Goal: Check status: Check status

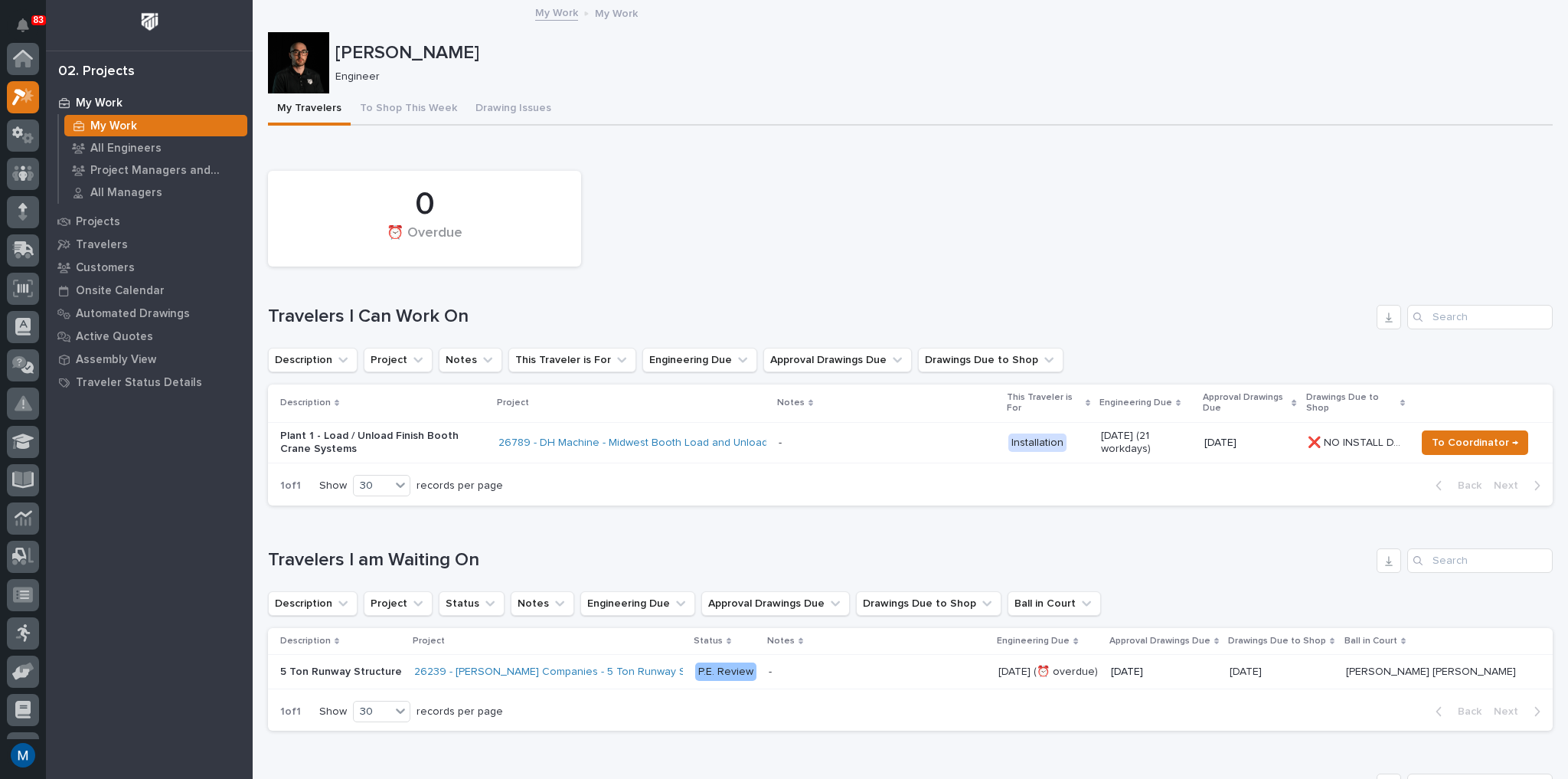
scroll to position [38, 0]
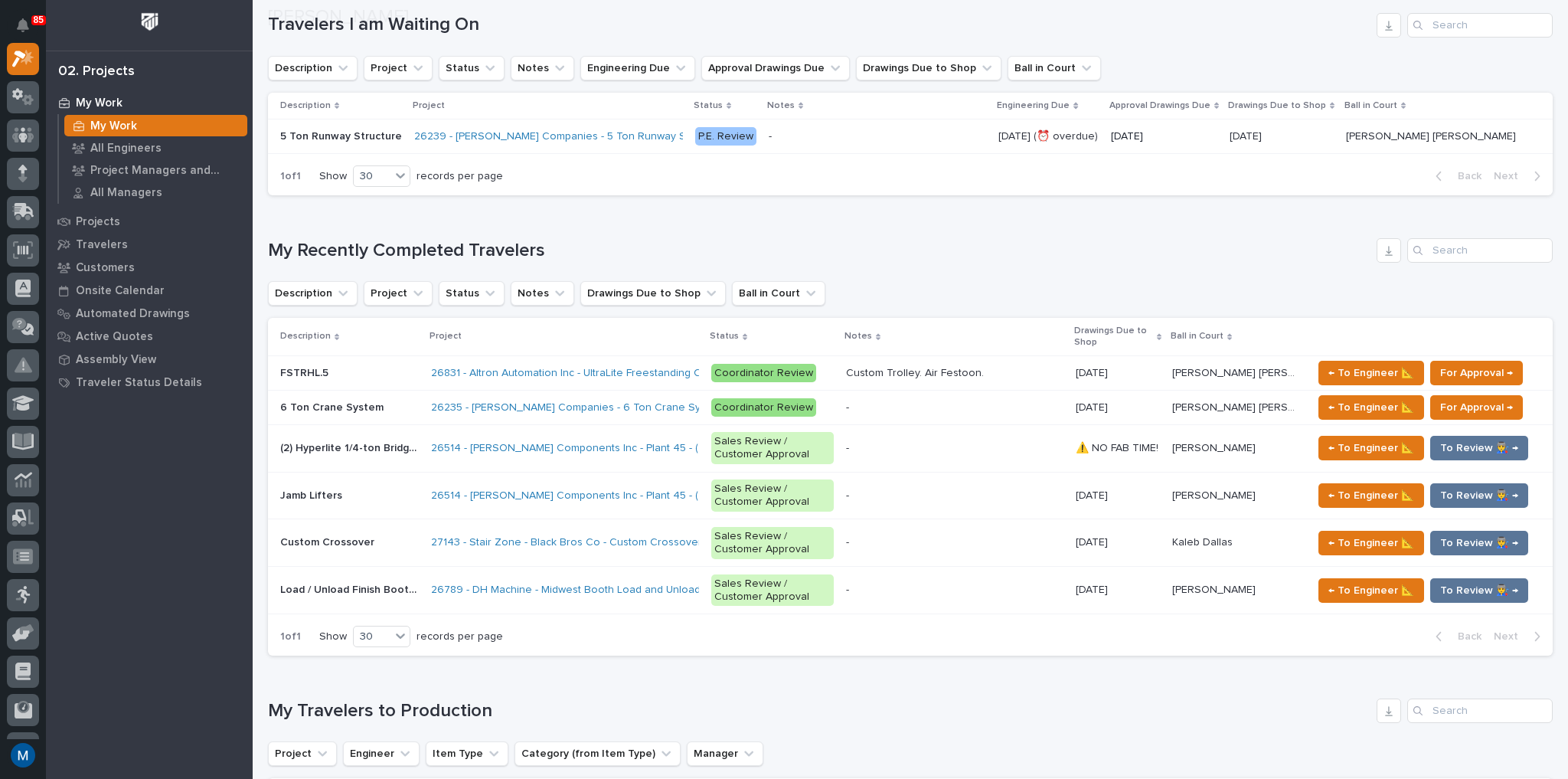
scroll to position [558, 0]
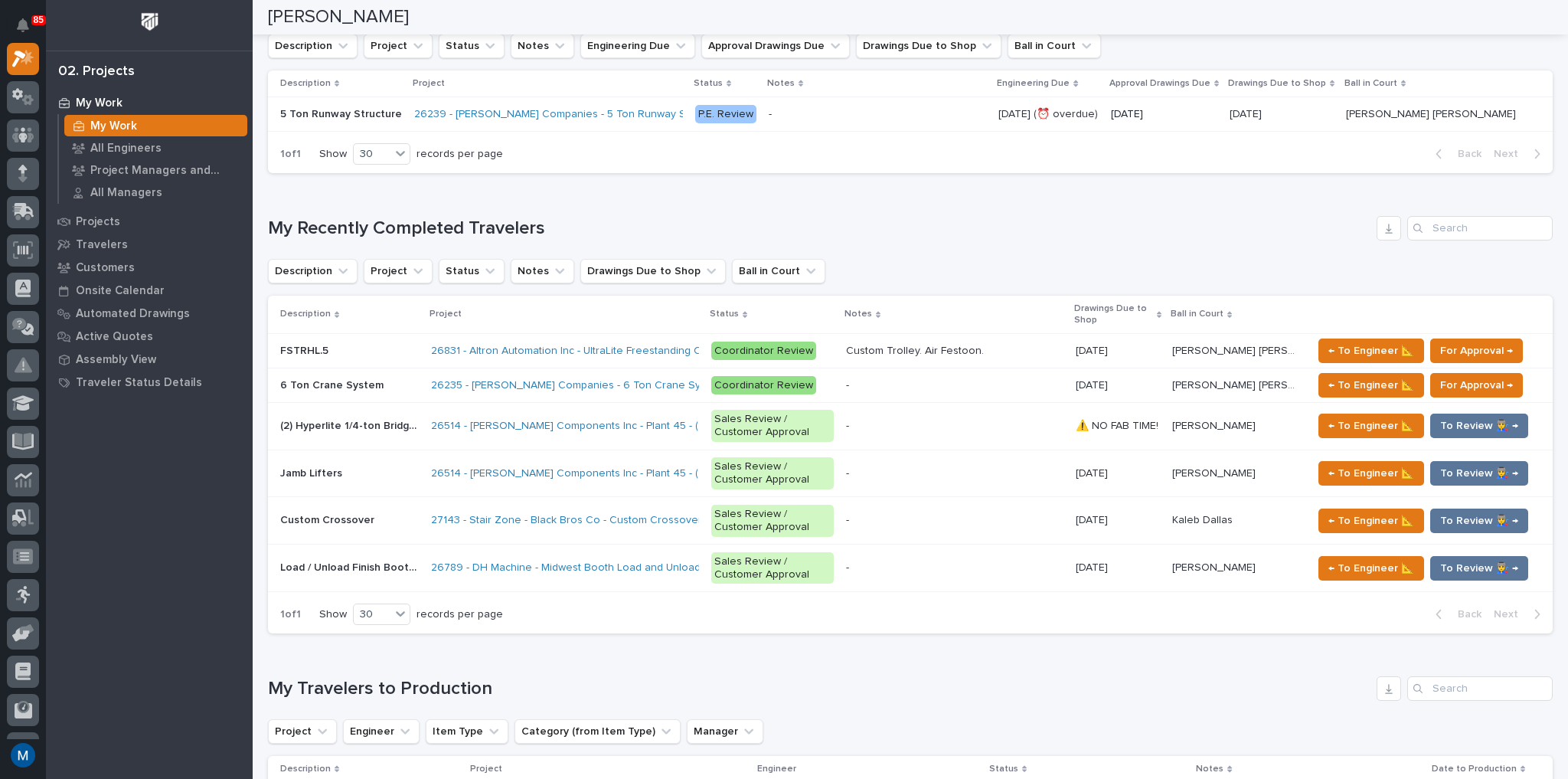
click at [361, 455] on td "Jamb Lifters Jamb Lifters" at bounding box center [347, 473] width 157 height 48
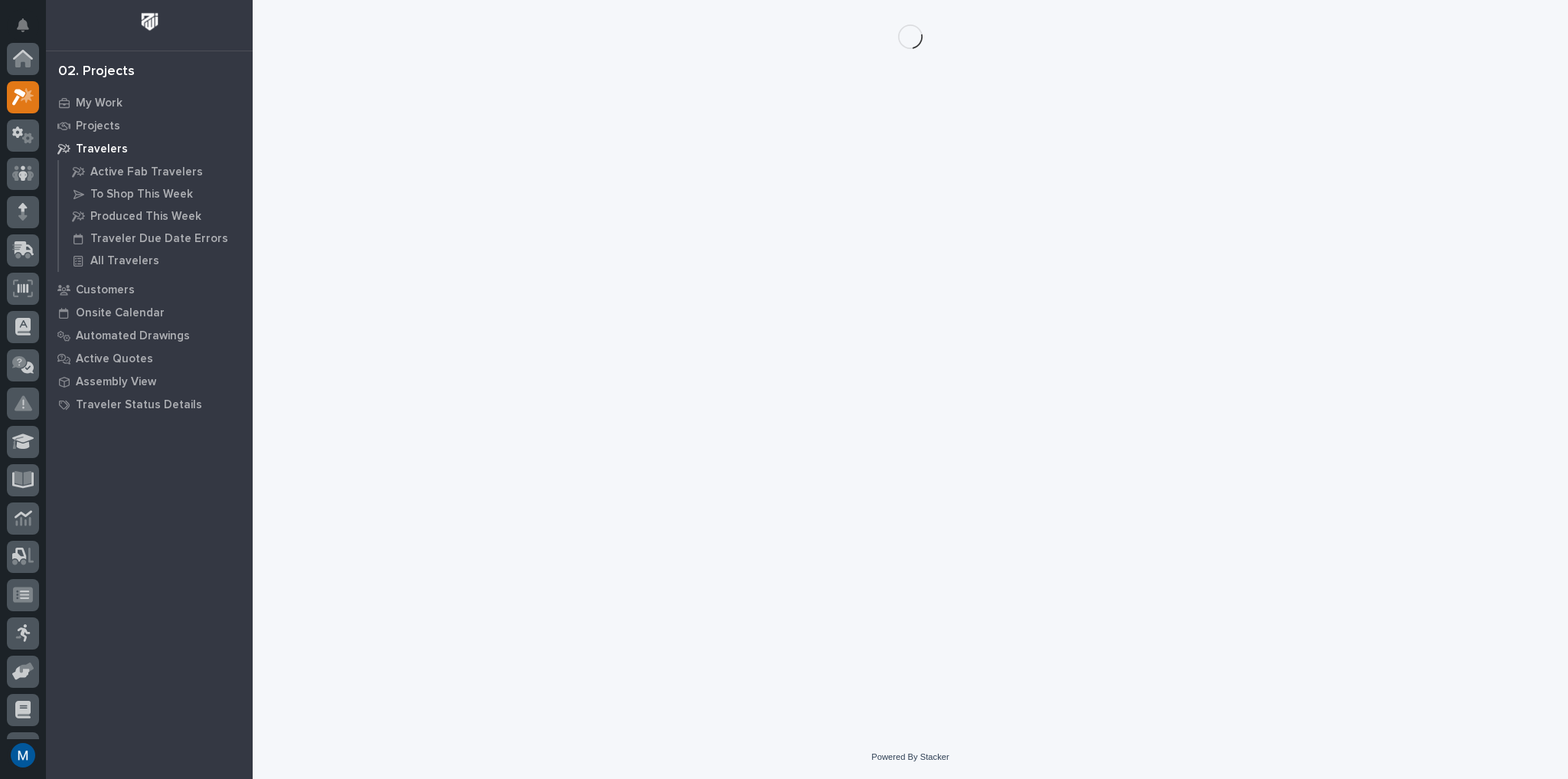
scroll to position [38, 0]
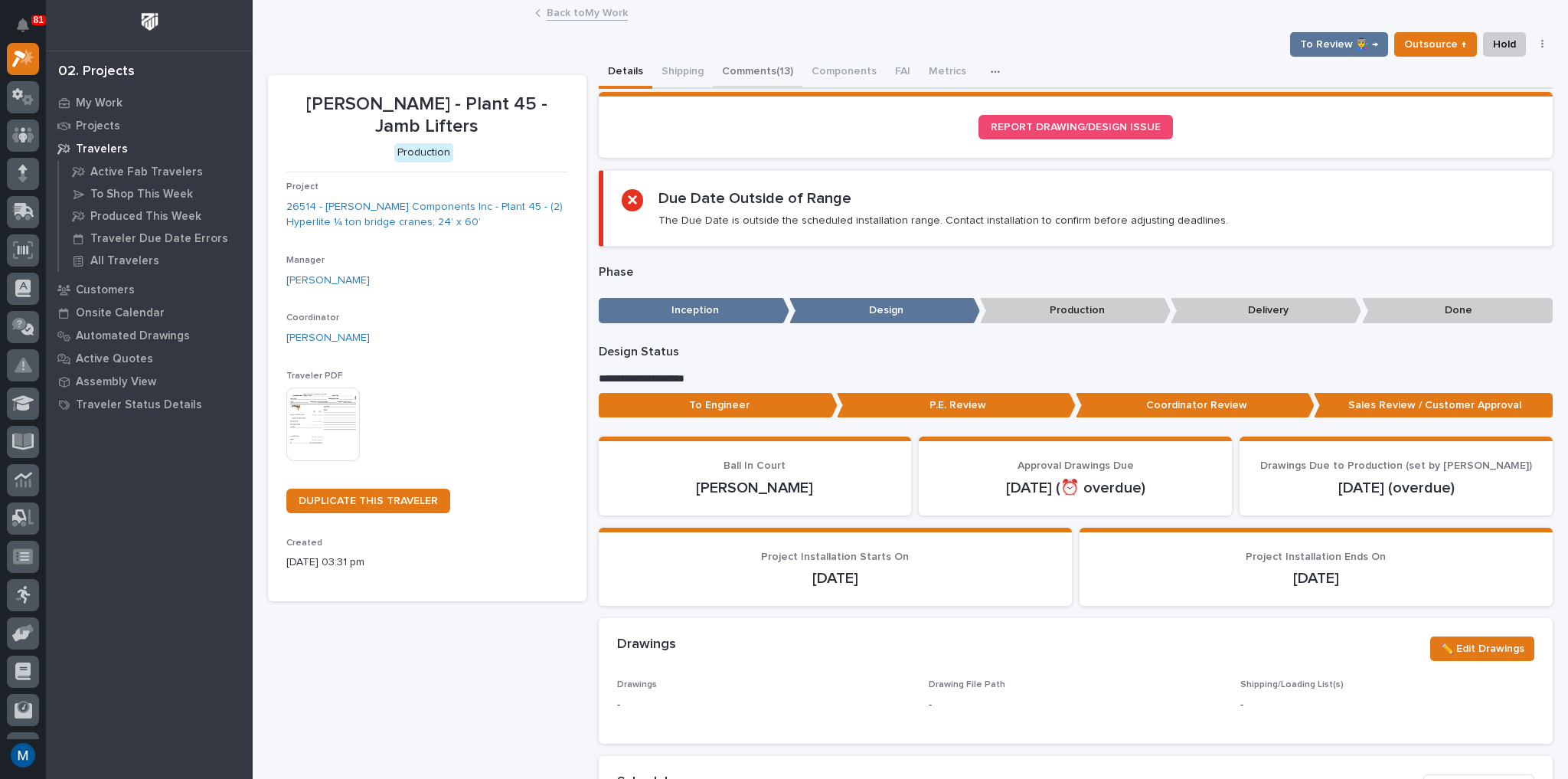
click at [793, 64] on button "Comments (13)" at bounding box center [757, 73] width 89 height 32
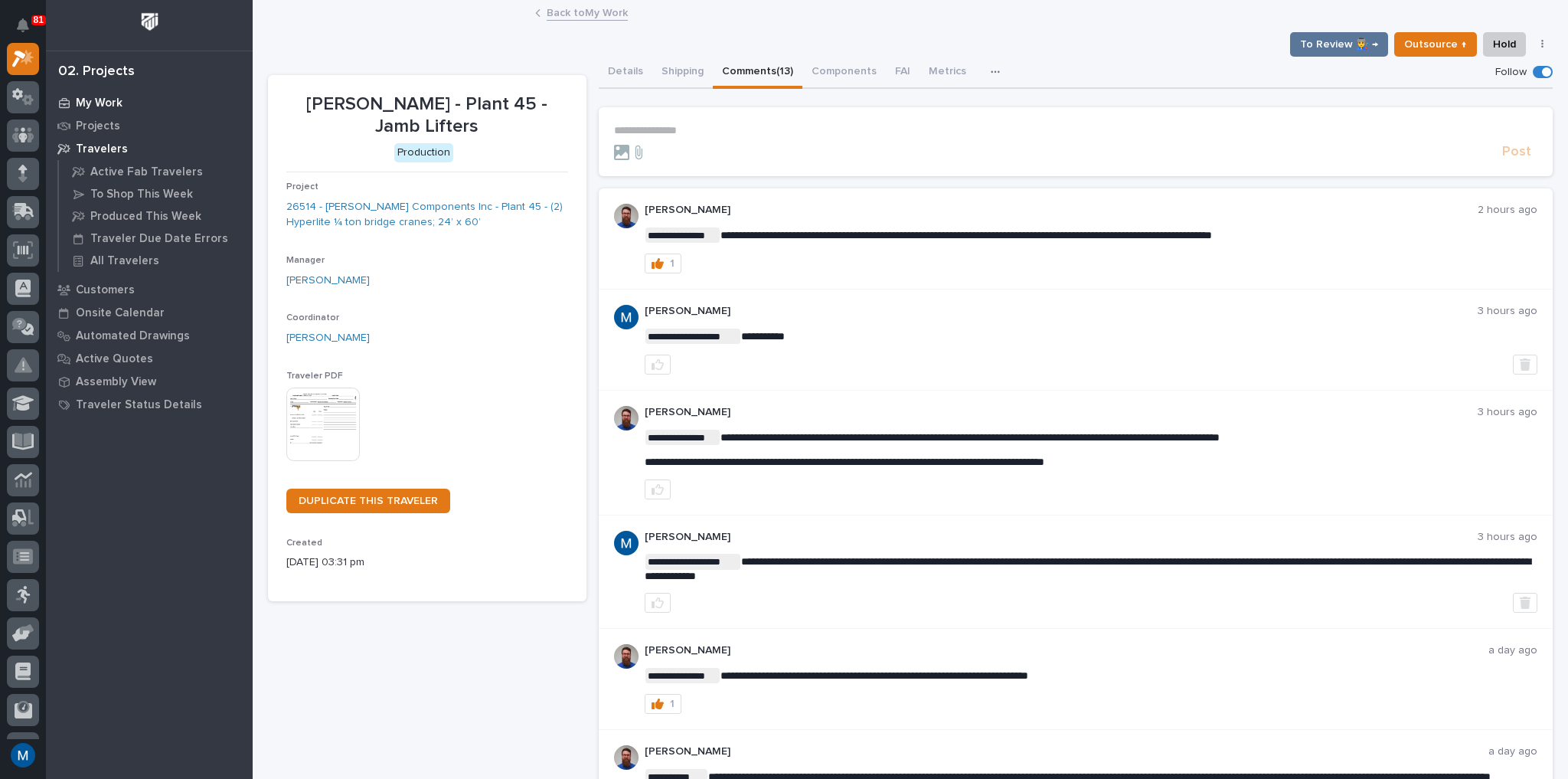
click at [101, 103] on p "My Work" at bounding box center [99, 103] width 47 height 13
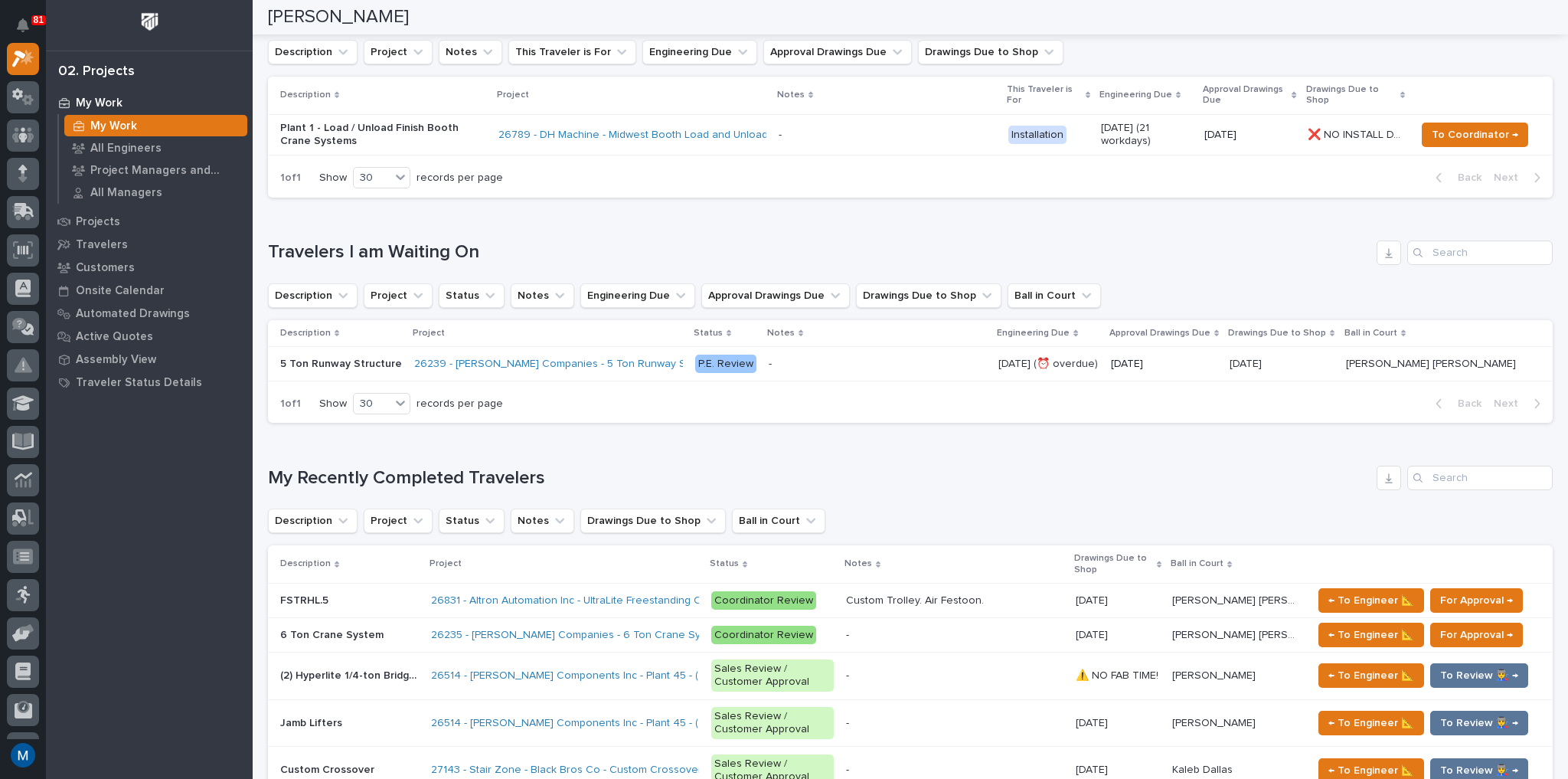
scroll to position [306, 0]
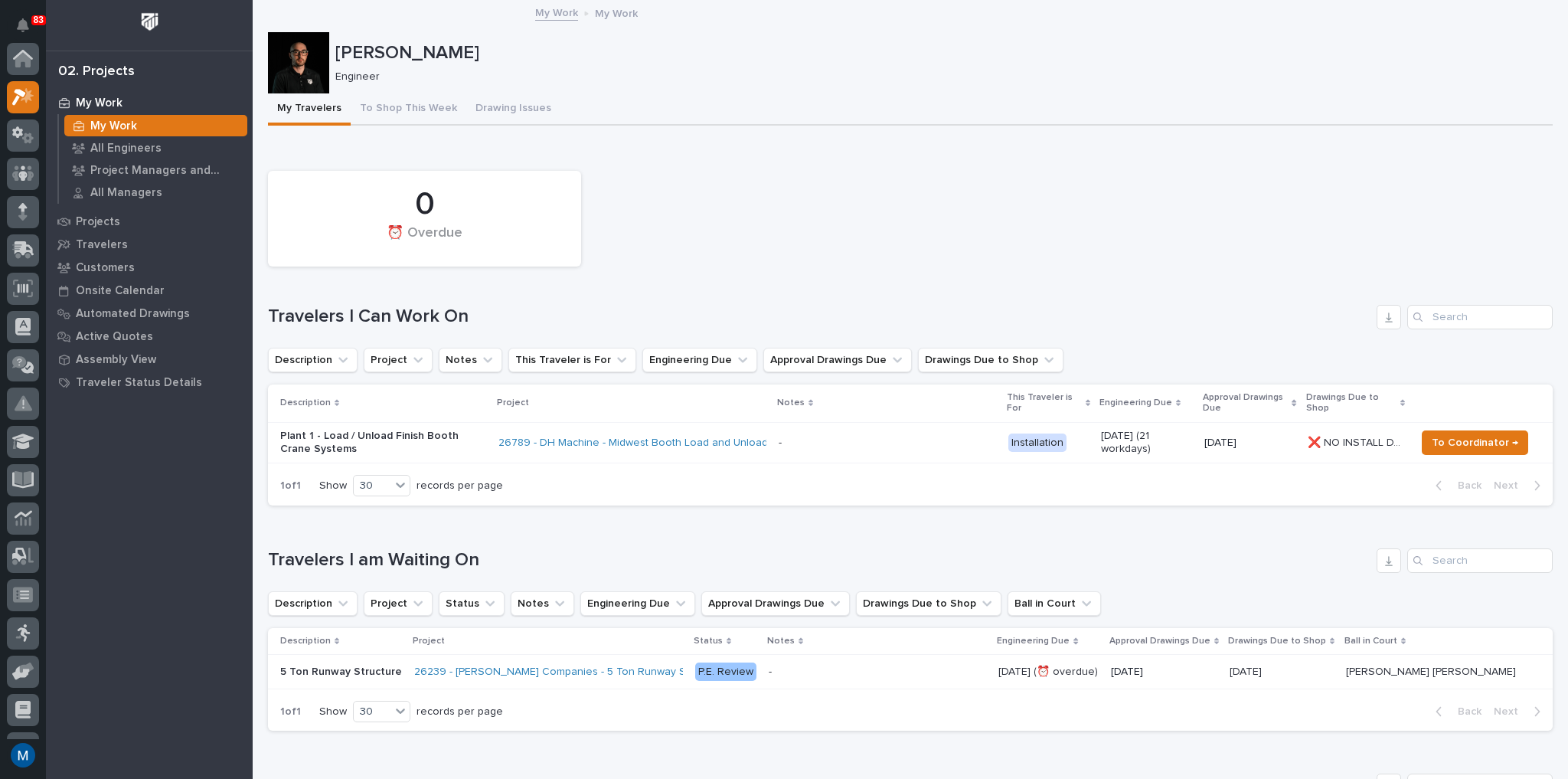
scroll to position [38, 0]
